Goal: Download file/media

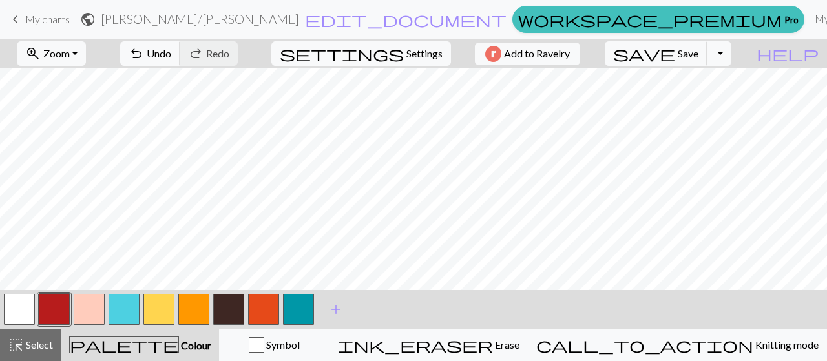
click at [41, 17] on span "My charts" at bounding box center [47, 19] width 45 height 12
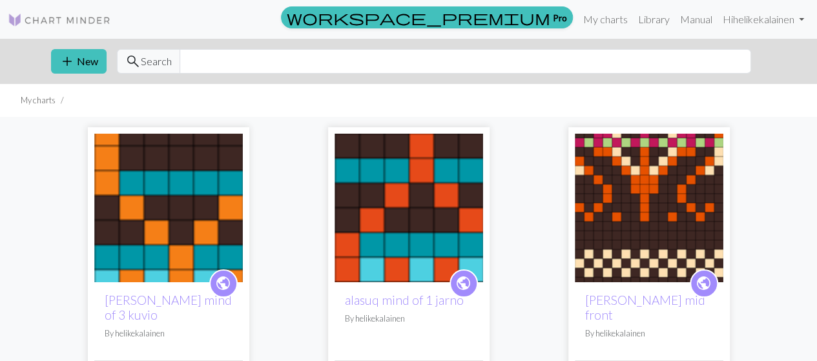
click at [664, 213] on img at bounding box center [649, 208] width 149 height 149
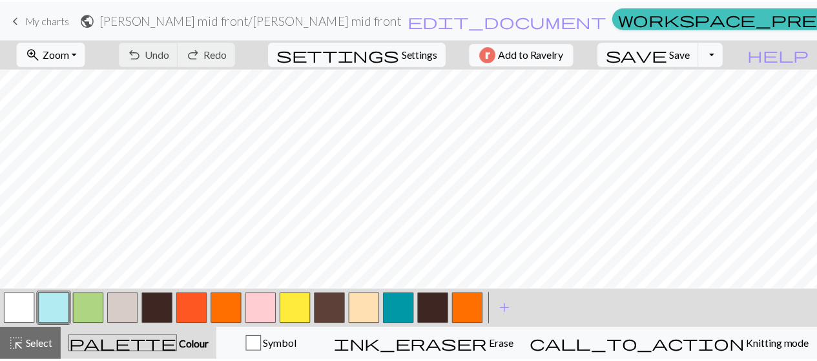
scroll to position [65, 0]
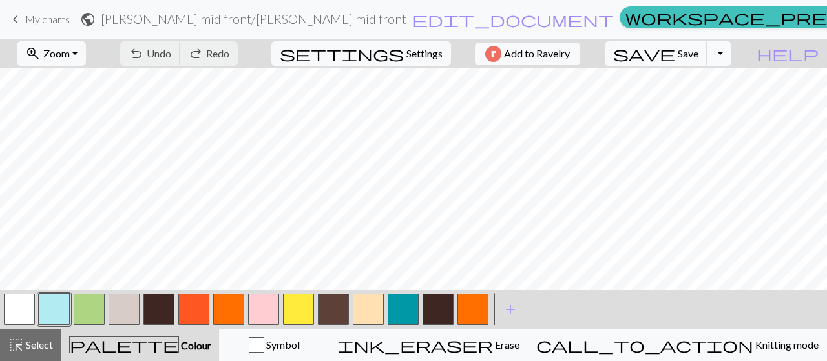
click at [731, 54] on button "Toggle Dropdown" at bounding box center [719, 53] width 25 height 25
click at [726, 100] on button "save_alt Download" at bounding box center [624, 102] width 213 height 21
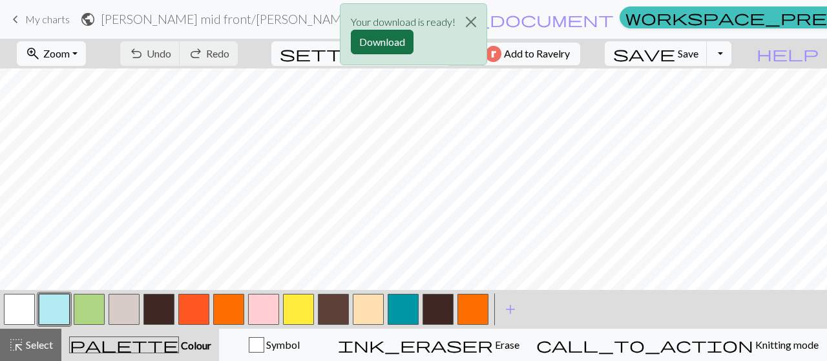
click at [380, 41] on button "Download" at bounding box center [382, 42] width 63 height 25
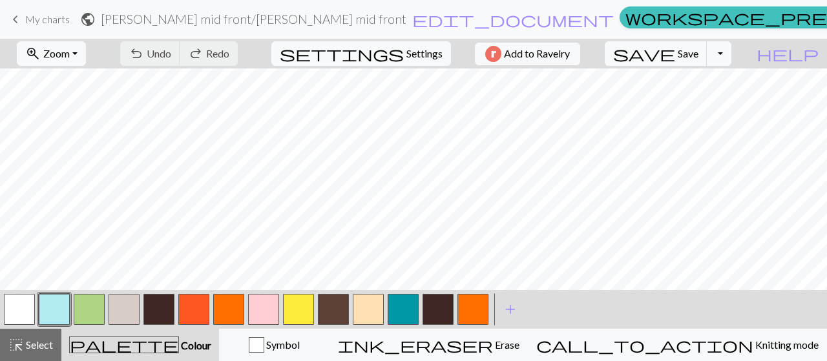
click at [44, 16] on span "My charts" at bounding box center [47, 19] width 45 height 12
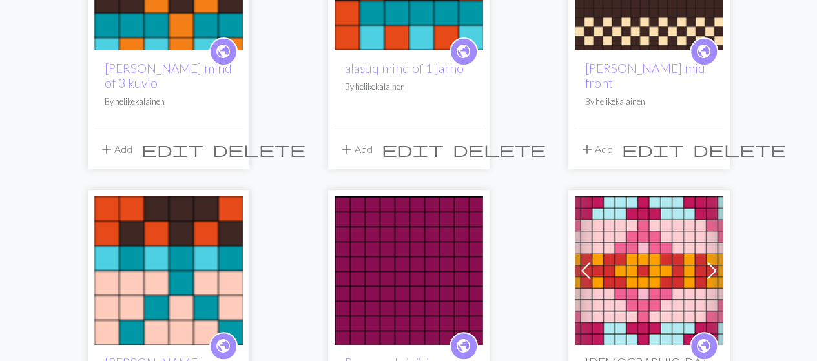
scroll to position [258, 0]
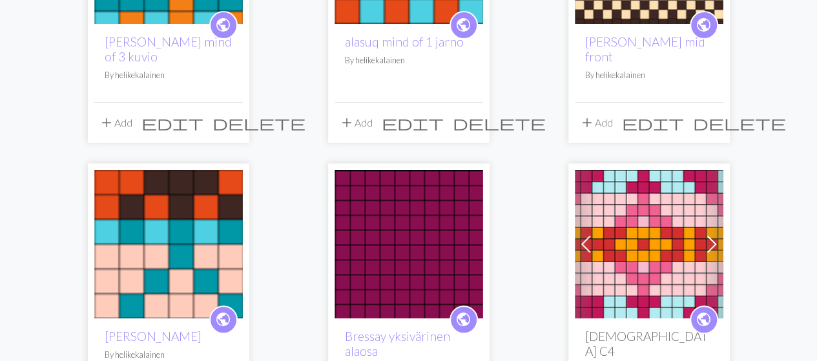
click at [185, 237] on img at bounding box center [168, 244] width 149 height 149
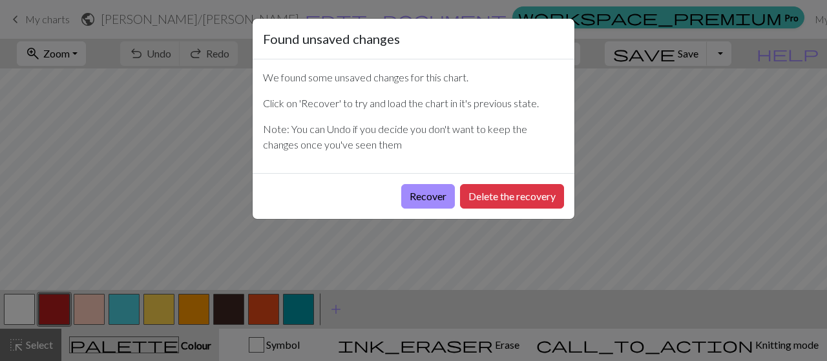
click at [454, 204] on div "Recover Delete the recovery" at bounding box center [414, 196] width 322 height 46
click at [442, 202] on button "Recover" at bounding box center [428, 196] width 54 height 25
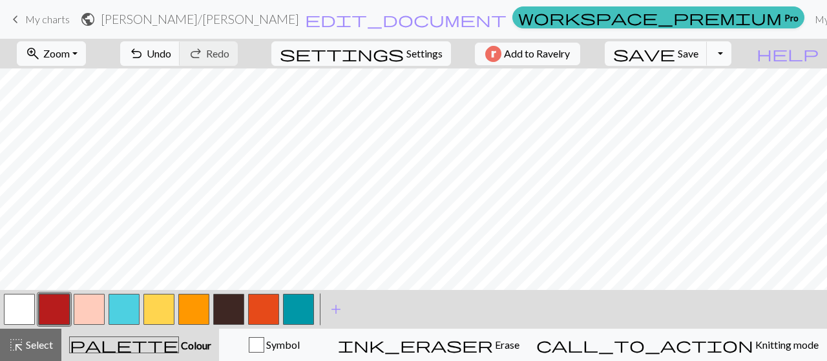
click at [731, 53] on button "Toggle Dropdown" at bounding box center [719, 53] width 25 height 25
click at [704, 109] on button "save_alt Download" at bounding box center [624, 102] width 213 height 21
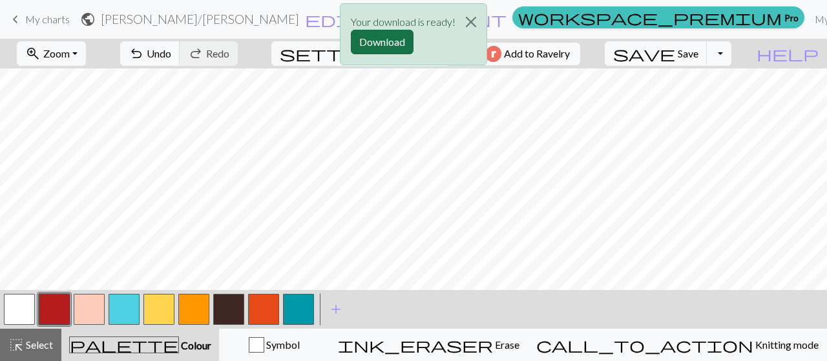
click at [366, 44] on button "Download" at bounding box center [382, 42] width 63 height 25
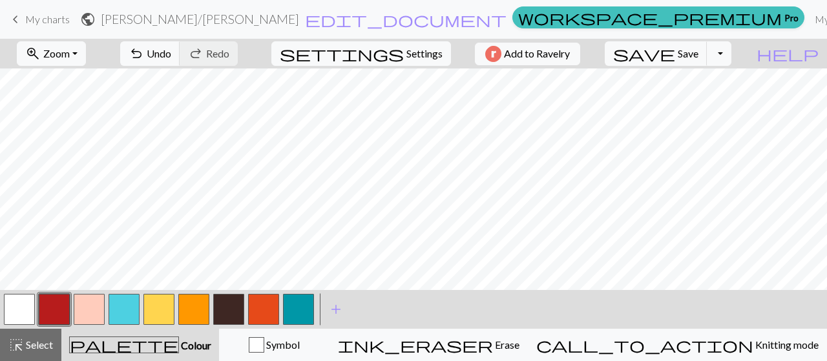
click at [184, 309] on button "button" at bounding box center [193, 309] width 31 height 31
click at [185, 312] on button "button" at bounding box center [193, 309] width 31 height 31
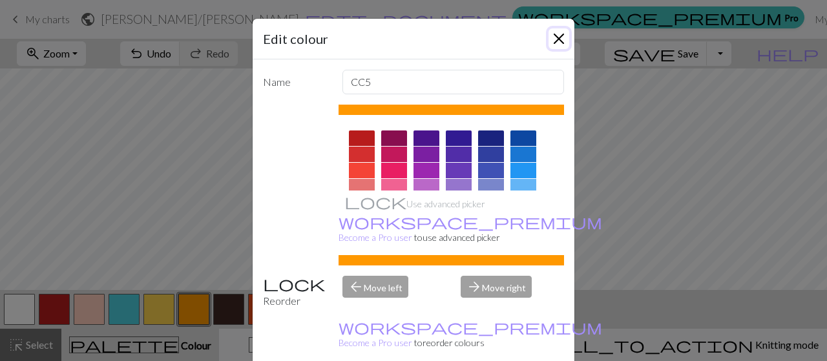
click at [561, 34] on button "Close" at bounding box center [559, 38] width 21 height 21
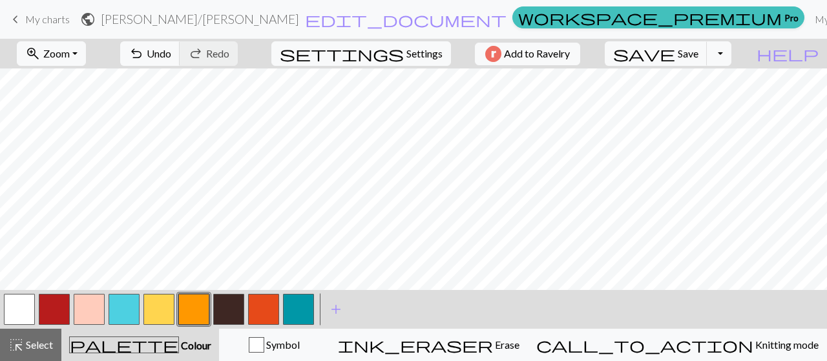
click at [32, 17] on span "My charts" at bounding box center [47, 19] width 45 height 12
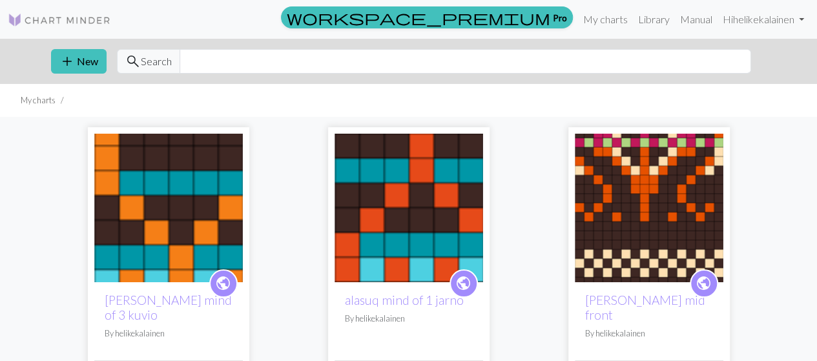
click at [660, 210] on img at bounding box center [649, 208] width 149 height 149
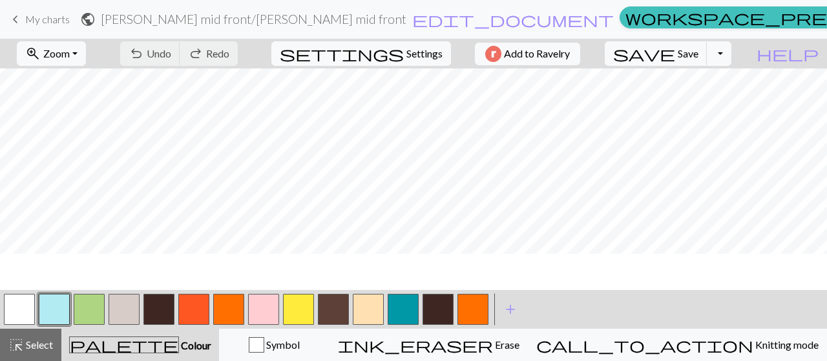
scroll to position [65, 0]
click at [401, 304] on button "button" at bounding box center [403, 309] width 31 height 31
click at [442, 309] on button "button" at bounding box center [438, 309] width 31 height 31
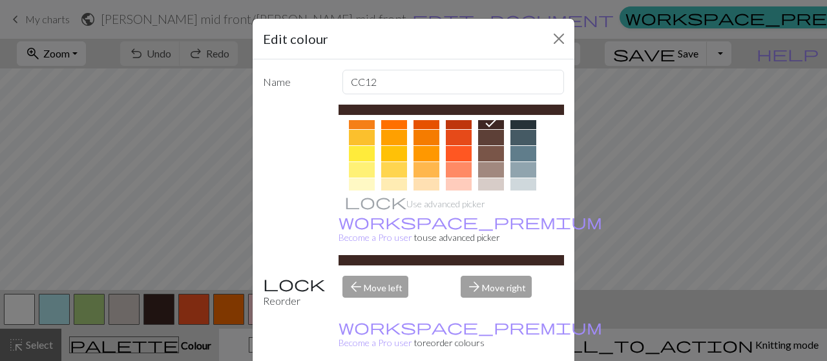
scroll to position [194, 0]
click at [353, 131] on div at bounding box center [362, 135] width 26 height 16
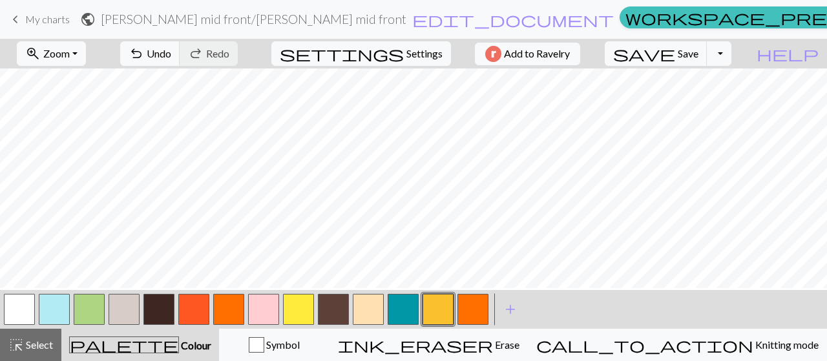
scroll to position [0, 0]
click at [155, 315] on button "button" at bounding box center [158, 309] width 31 height 31
click at [153, 311] on button "button" at bounding box center [158, 309] width 31 height 31
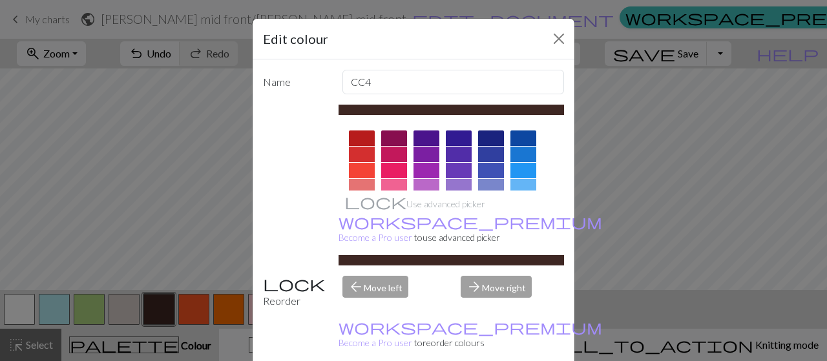
click at [358, 169] on div at bounding box center [362, 171] width 26 height 16
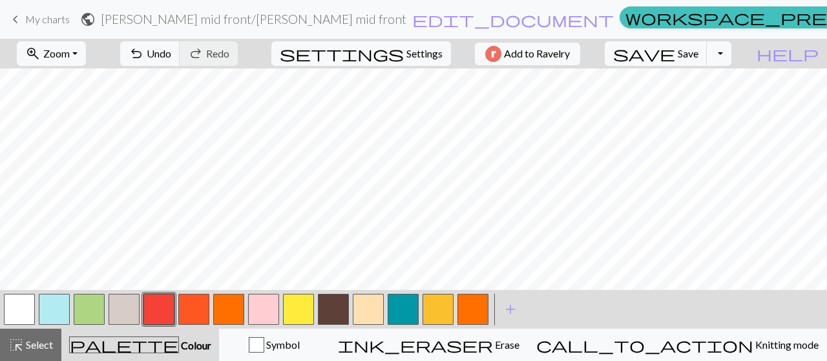
click at [383, 314] on button "button" at bounding box center [368, 309] width 31 height 31
click at [410, 317] on button "button" at bounding box center [403, 309] width 31 height 31
click at [409, 317] on button "button" at bounding box center [403, 309] width 31 height 31
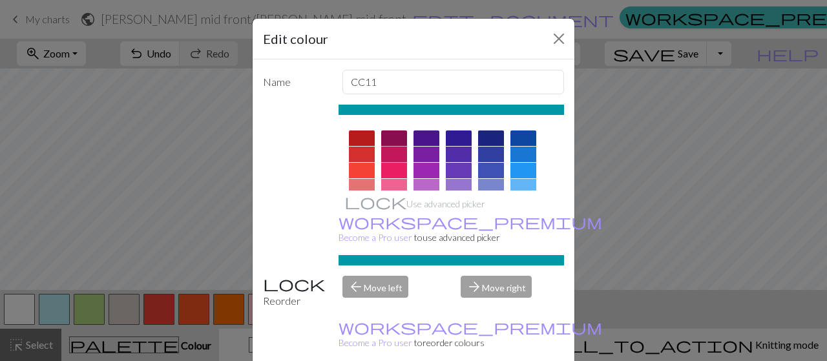
click at [390, 151] on div at bounding box center [394, 155] width 26 height 16
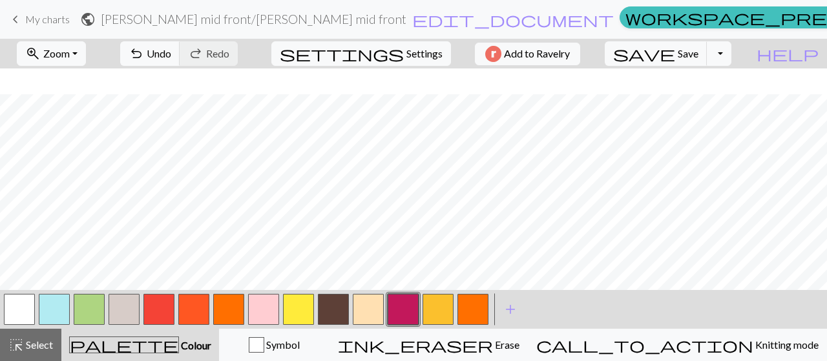
scroll to position [65, 0]
click at [337, 320] on button "button" at bounding box center [333, 309] width 31 height 31
click at [8, 311] on button "button" at bounding box center [19, 309] width 31 height 31
click at [11, 311] on button "button" at bounding box center [19, 309] width 31 height 31
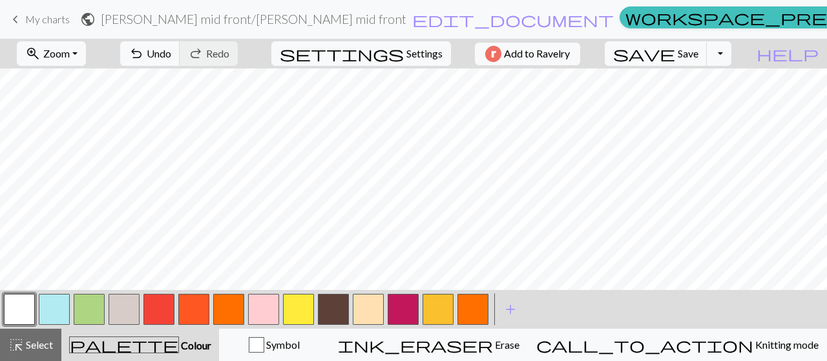
click at [84, 314] on button "button" at bounding box center [89, 309] width 31 height 31
click at [83, 314] on button "button" at bounding box center [89, 309] width 31 height 31
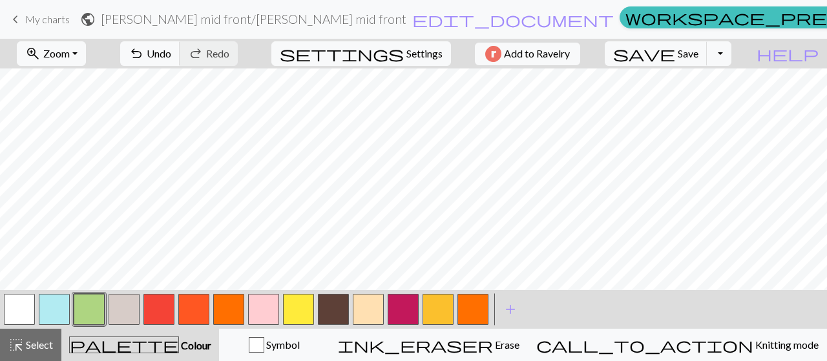
click at [62, 317] on button "button" at bounding box center [54, 309] width 31 height 31
click at [65, 317] on button "button" at bounding box center [54, 309] width 31 height 31
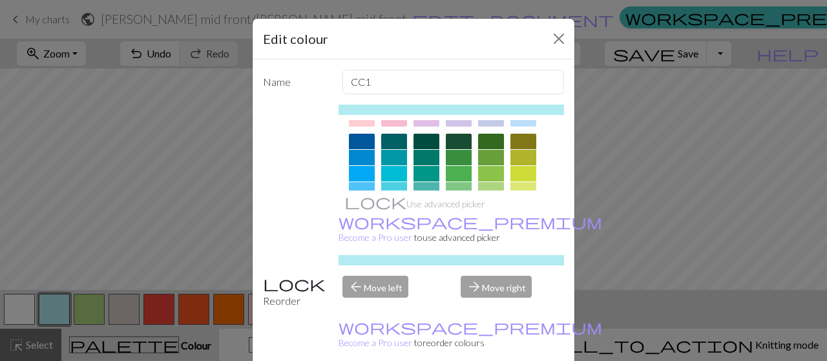
scroll to position [65, 0]
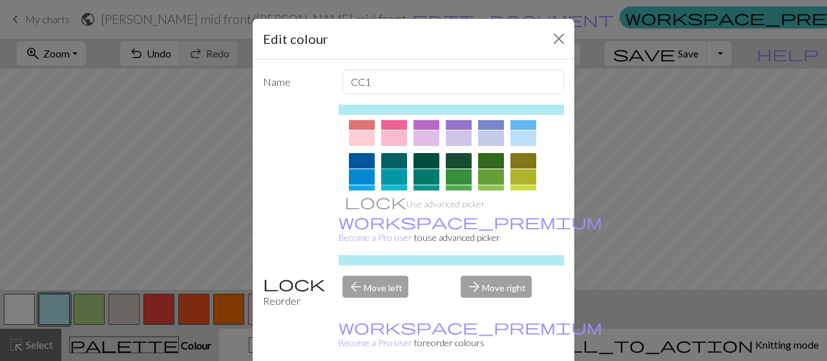
click at [386, 174] on div at bounding box center [394, 177] width 26 height 16
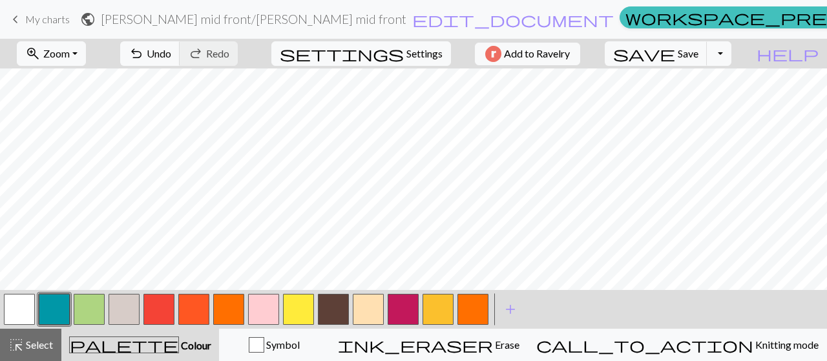
click at [52, 308] on button "button" at bounding box center [54, 309] width 31 height 31
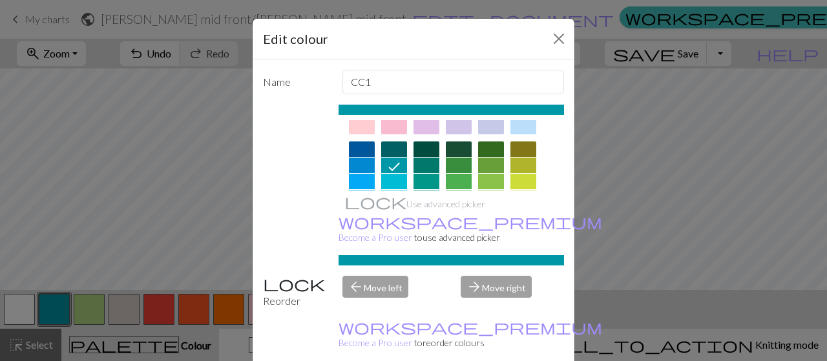
scroll to position [129, 0]
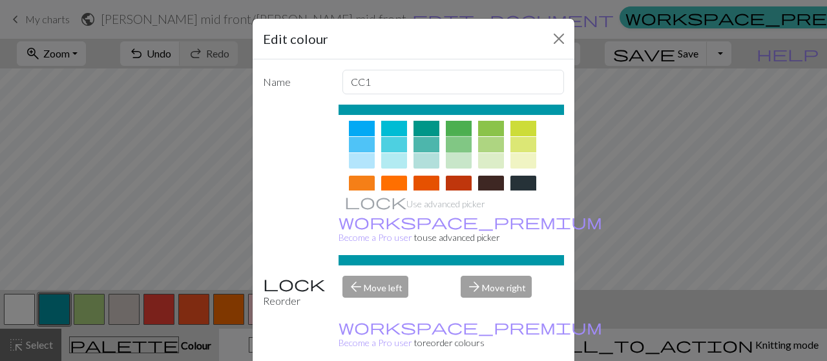
click at [451, 141] on div at bounding box center [459, 145] width 26 height 16
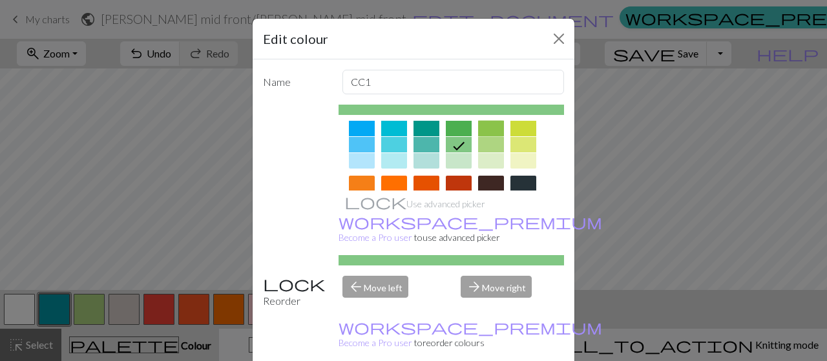
click at [485, 124] on div at bounding box center [491, 129] width 26 height 16
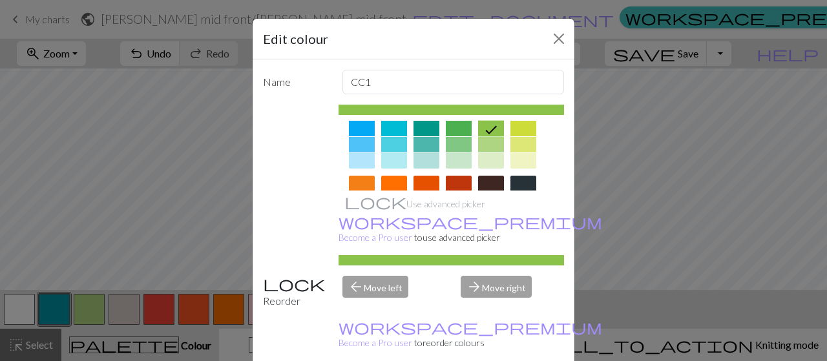
click at [487, 143] on div at bounding box center [491, 145] width 26 height 16
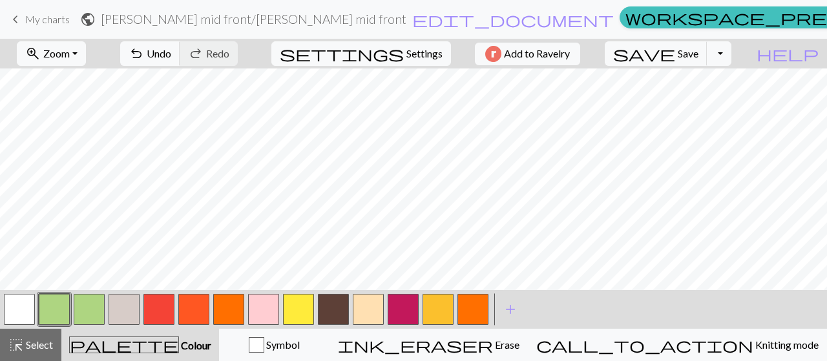
click at [60, 313] on button "button" at bounding box center [54, 309] width 31 height 31
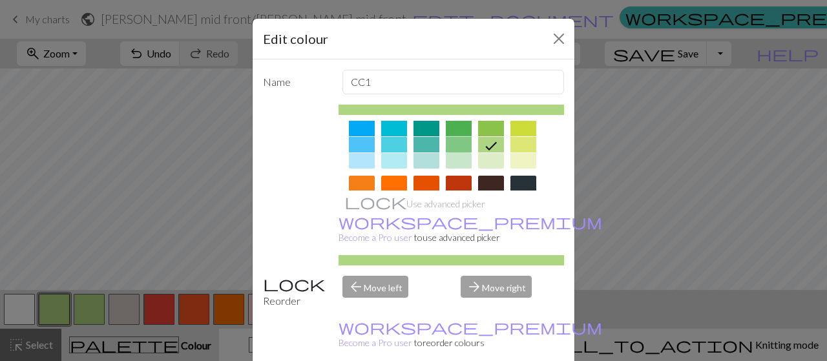
click at [446, 139] on div at bounding box center [459, 145] width 26 height 16
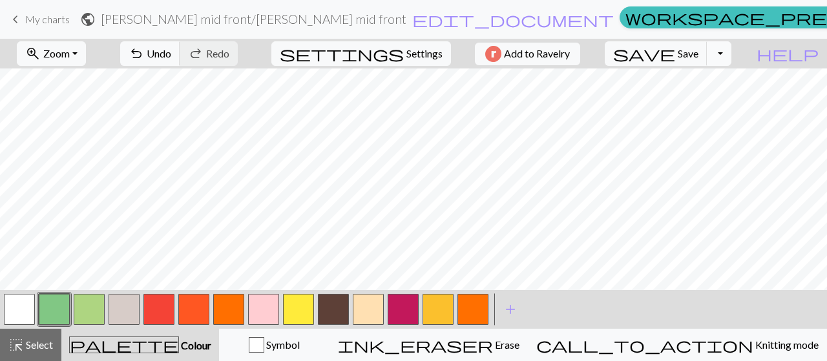
click at [731, 56] on button "Toggle Dropdown" at bounding box center [719, 53] width 25 height 25
click at [709, 102] on button "save_alt Download" at bounding box center [624, 102] width 213 height 21
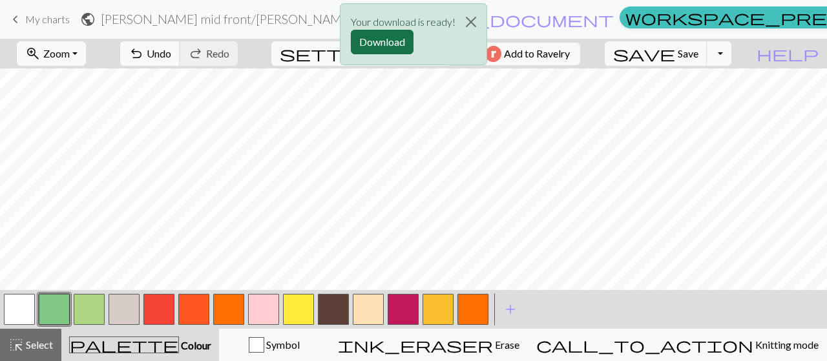
click at [395, 41] on button "Download" at bounding box center [382, 42] width 63 height 25
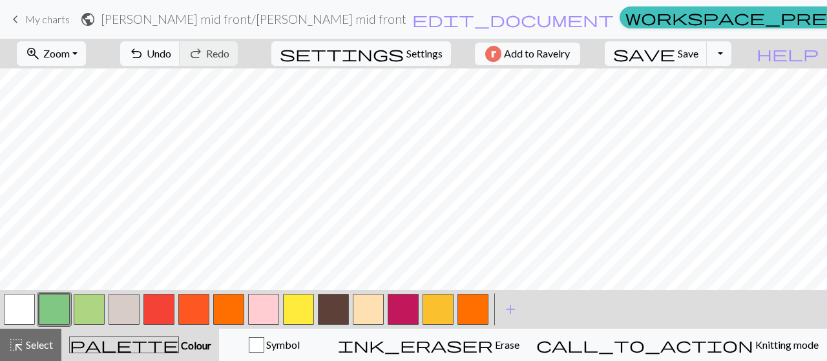
click at [156, 311] on button "button" at bounding box center [158, 309] width 31 height 31
click at [155, 311] on button "button" at bounding box center [158, 309] width 31 height 31
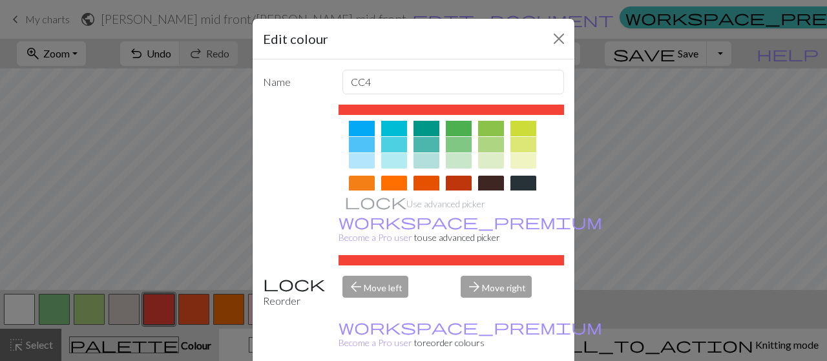
click at [488, 183] on div at bounding box center [491, 184] width 26 height 16
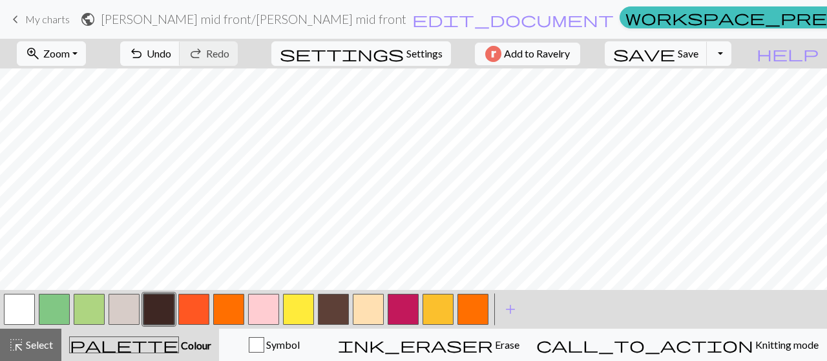
click at [439, 315] on button "button" at bounding box center [438, 309] width 31 height 31
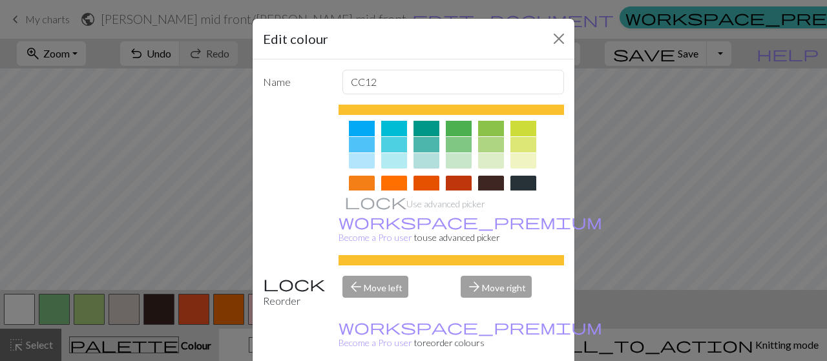
click at [486, 180] on div at bounding box center [491, 184] width 26 height 16
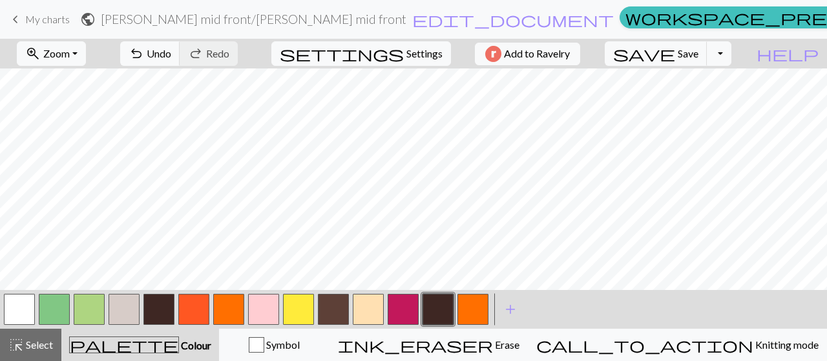
scroll to position [0, 0]
click at [221, 308] on button "button" at bounding box center [228, 309] width 31 height 31
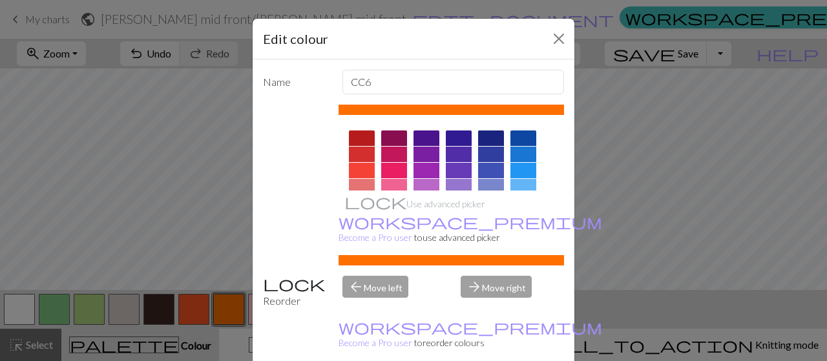
click at [519, 153] on div at bounding box center [523, 155] width 26 height 16
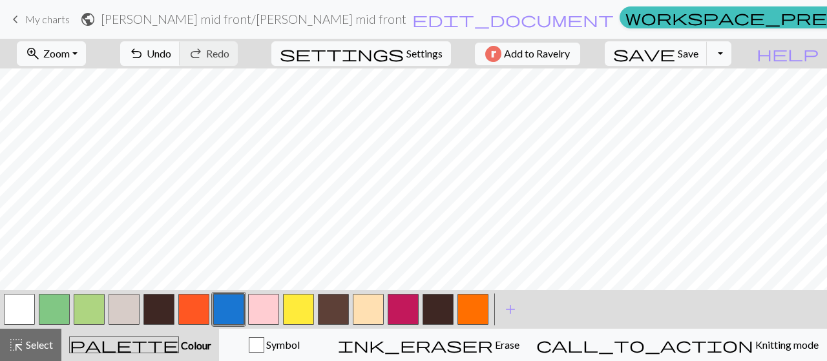
click at [224, 308] on button "button" at bounding box center [228, 309] width 31 height 31
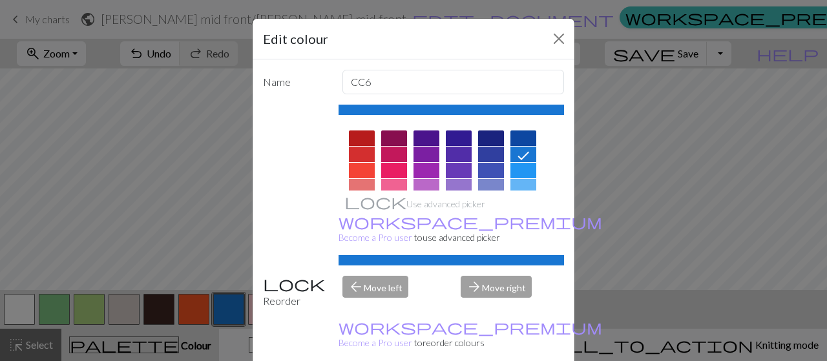
scroll to position [65, 0]
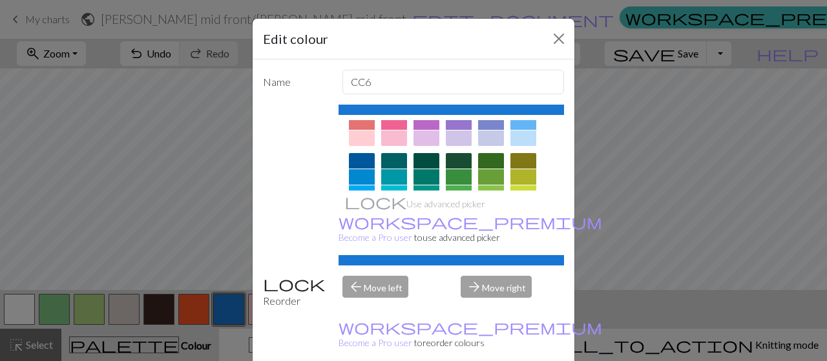
click at [382, 165] on div at bounding box center [394, 161] width 26 height 16
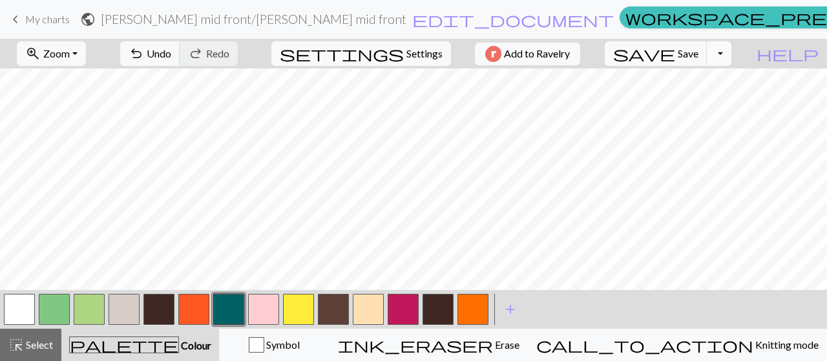
click at [731, 50] on button "Toggle Dropdown" at bounding box center [719, 53] width 25 height 25
click at [710, 102] on button "save_alt Download" at bounding box center [624, 102] width 213 height 21
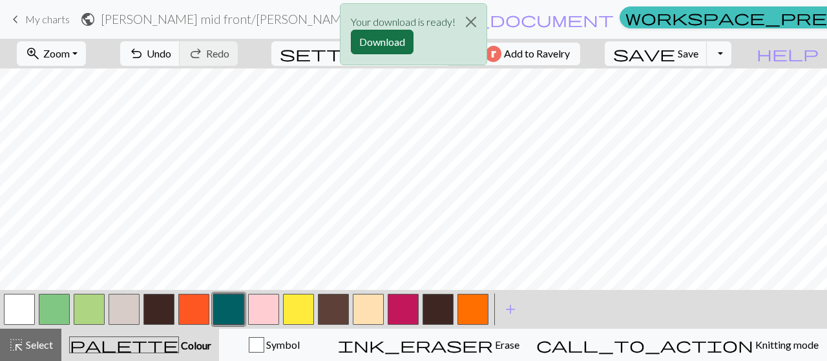
click at [392, 39] on button "Download" at bounding box center [382, 42] width 63 height 25
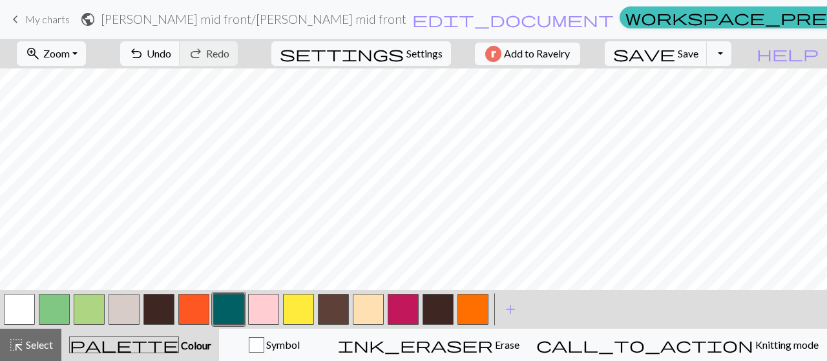
click at [222, 315] on button "button" at bounding box center [228, 309] width 31 height 31
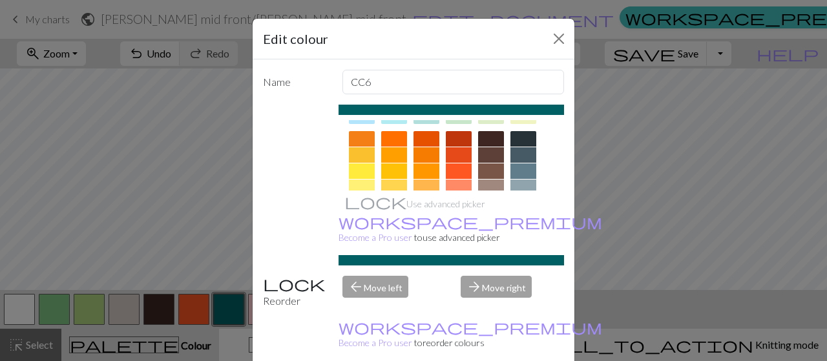
scroll to position [194, 0]
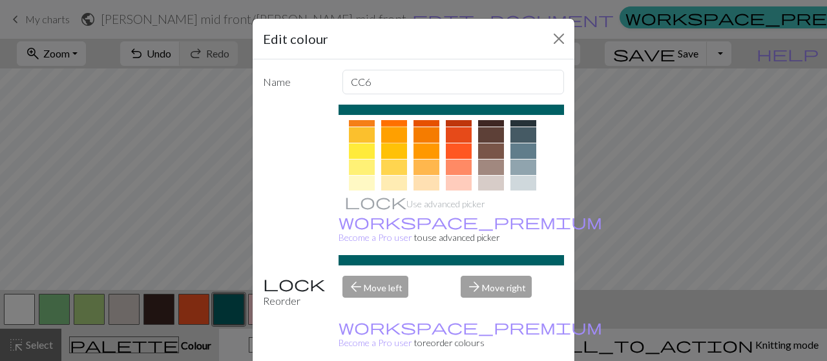
click at [397, 136] on div at bounding box center [394, 135] width 26 height 16
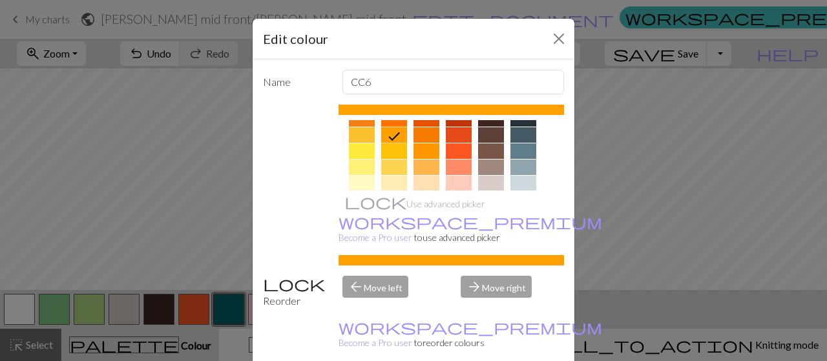
click at [395, 123] on div at bounding box center [394, 119] width 26 height 16
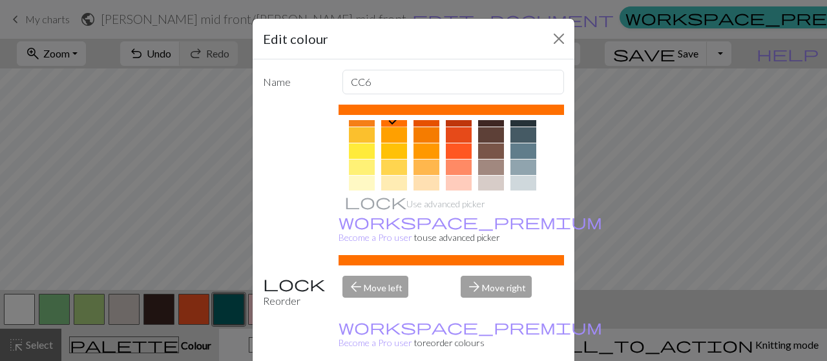
click at [419, 125] on div at bounding box center [426, 119] width 26 height 16
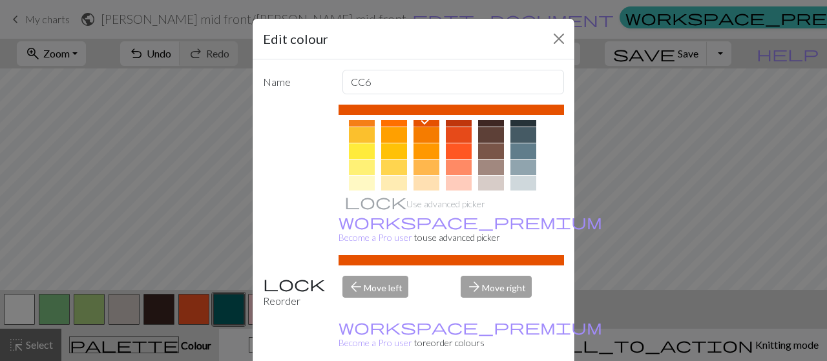
click at [417, 129] on div at bounding box center [426, 135] width 26 height 16
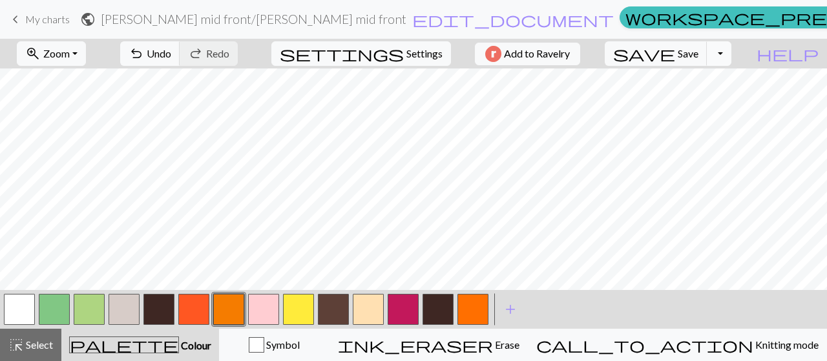
click at [731, 56] on button "Toggle Dropdown" at bounding box center [719, 53] width 25 height 25
click at [707, 107] on button "save_alt Download" at bounding box center [624, 102] width 213 height 21
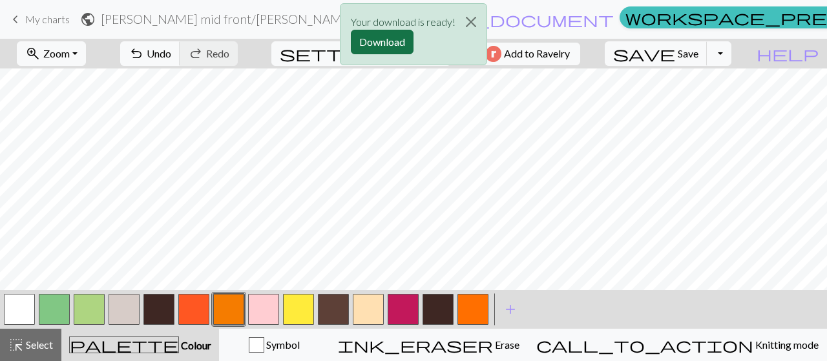
click at [380, 45] on button "Download" at bounding box center [382, 42] width 63 height 25
